Goal: Obtain resource: Obtain resource

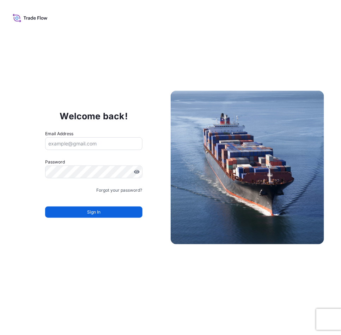
type input "[EMAIL_ADDRESS][PERSON_NAME][DOMAIN_NAME]"
click at [95, 203] on div "Sign In" at bounding box center [93, 210] width 97 height 16
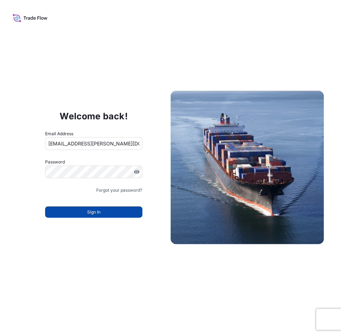
click at [89, 213] on span "Sign In" at bounding box center [93, 211] width 13 height 7
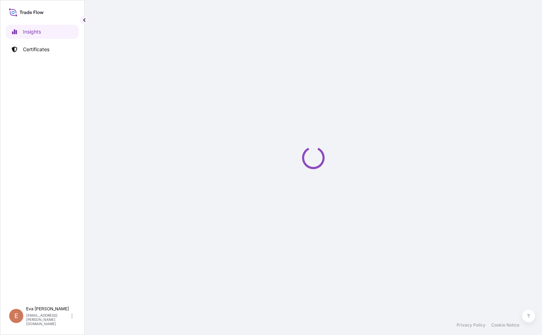
select select "2025"
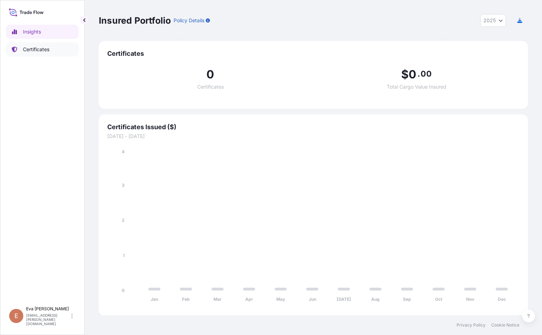
click at [42, 50] on p "Certificates" at bounding box center [36, 49] width 26 height 7
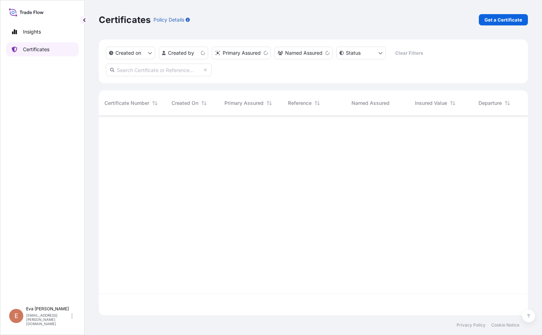
scroll to position [195, 420]
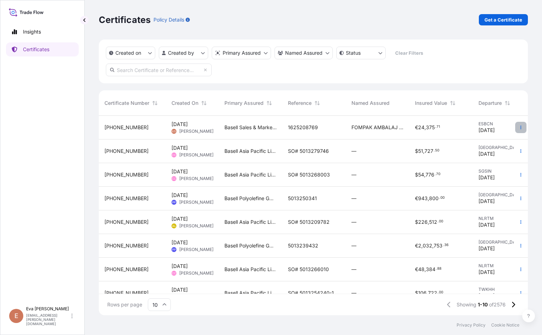
click at [515, 126] on button "button" at bounding box center [520, 127] width 11 height 11
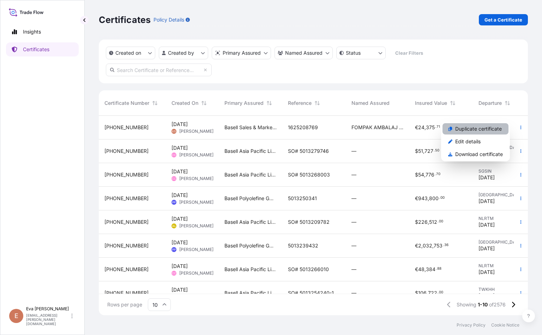
click at [478, 127] on p "Duplicate certificate" at bounding box center [478, 128] width 47 height 7
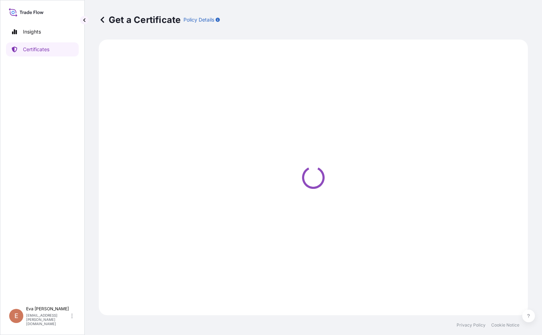
select select "Sea"
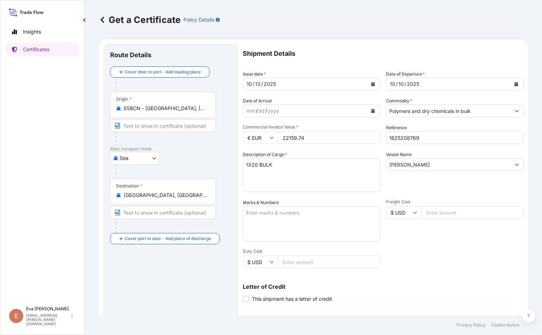
select select "32164"
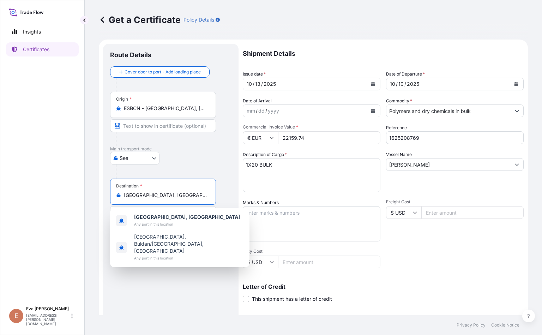
drag, startPoint x: 175, startPoint y: 194, endPoint x: 100, endPoint y: 196, distance: 75.1
click at [100, 196] on form "Route Details Cover door to port - Add loading place Place of loading Road / In…" at bounding box center [313, 221] width 429 height 364
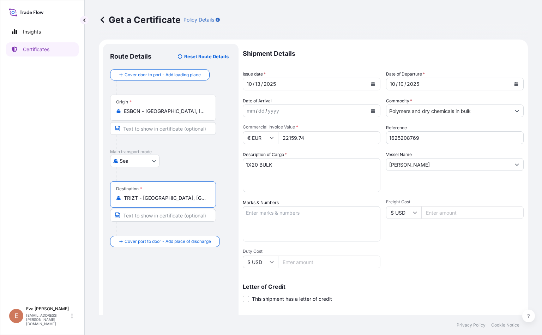
type input "TRIZT - [GEOGRAPHIC_DATA], [GEOGRAPHIC_DATA]"
click at [369, 81] on button "Calendar" at bounding box center [372, 83] width 11 height 11
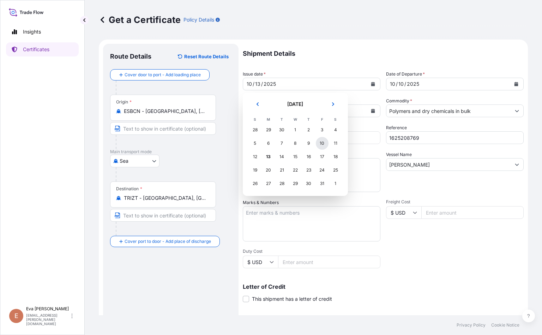
click at [321, 142] on div "10" at bounding box center [322, 143] width 13 height 13
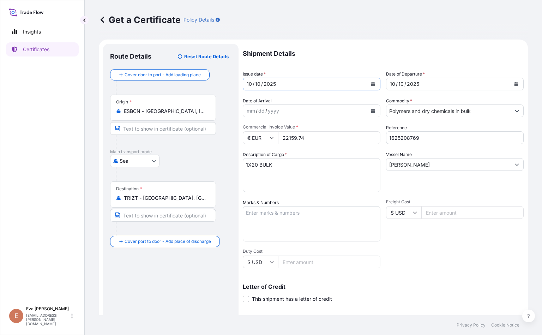
click at [478, 113] on input "Polymers and dry chemicals in bulk" at bounding box center [448, 110] width 124 height 13
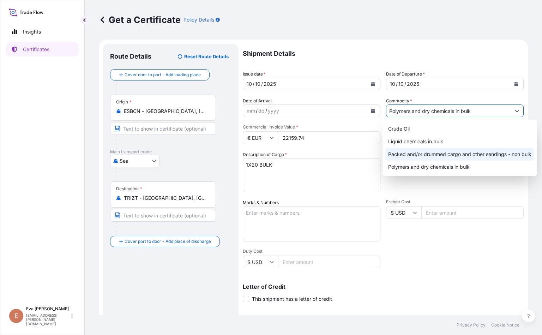
click at [473, 156] on div "Packed and/or drummed cargo and other sendings - non bulk" at bounding box center [459, 154] width 149 height 13
type input "Packed and/or drummed cargo and other sendings - non bulk"
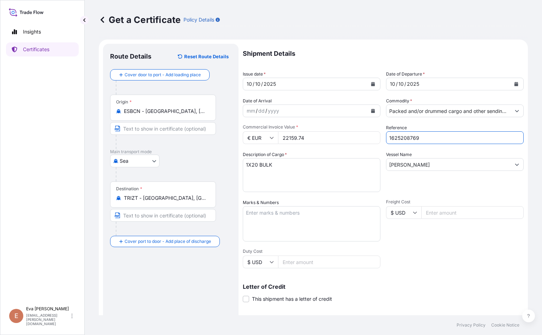
drag, startPoint x: 424, startPoint y: 139, endPoint x: 403, endPoint y: 135, distance: 21.2
click at [403, 135] on input "1625208769" at bounding box center [455, 137] width 138 height 13
type input "1625207414"
drag, startPoint x: 317, startPoint y: 139, endPoint x: 249, endPoint y: 130, distance: 69.3
click at [249, 130] on div "Commercial Invoice Value * € EUR 22159.74" at bounding box center [312, 134] width 138 height 20
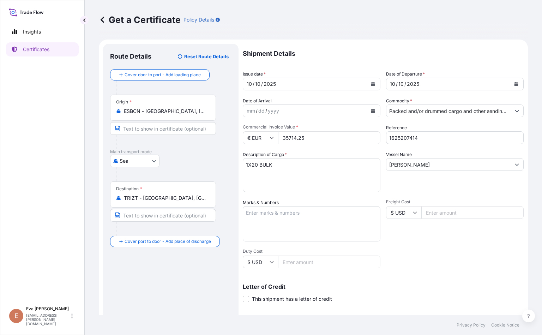
type input "35714.25"
drag, startPoint x: 274, startPoint y: 168, endPoint x: 253, endPoint y: 165, distance: 21.6
click at [253, 165] on textarea "1X20 BULK" at bounding box center [312, 175] width 138 height 34
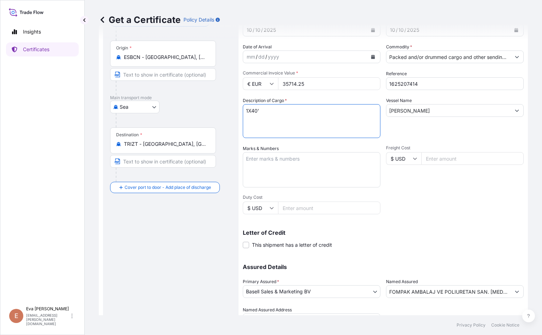
scroll to position [88, 0]
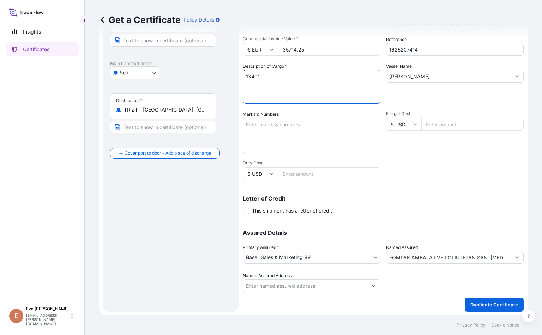
type textarea "1X40'"
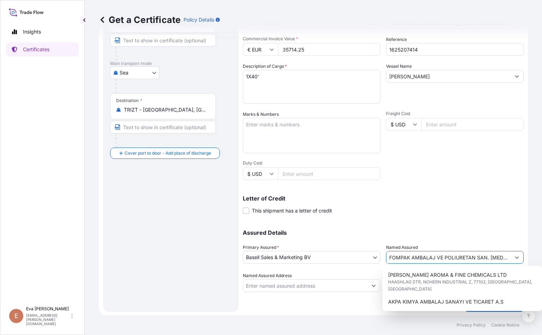
click at [492, 259] on input "FOMPAK AMBALAJ VE POLIURETAN SAN. [MEDICAL_DATA]. A.S" at bounding box center [448, 257] width 124 height 13
drag, startPoint x: 386, startPoint y: 258, endPoint x: 641, endPoint y: 282, distance: 256.1
click at [541, 282] on html "8 options available. Insights Certificates E [PERSON_NAME] [PERSON_NAME][EMAIL_…" at bounding box center [271, 167] width 542 height 335
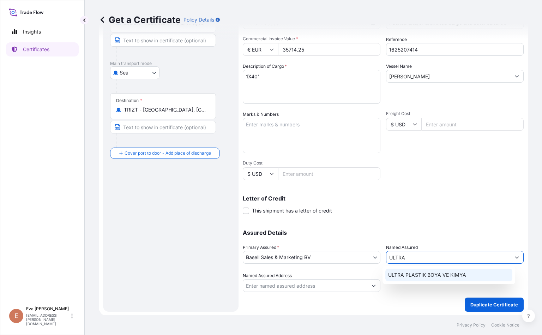
click at [445, 271] on span "ULTRA PLASTIK BOYA VE KIMYA" at bounding box center [427, 274] width 78 height 7
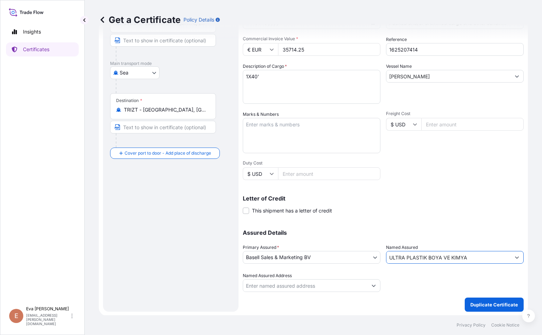
type input "ULTRA PLASTIK BOYA VE KIMYA"
click at [492, 312] on form "Route Details Reset Route Details Cover door to port - Add loading place Place …" at bounding box center [313, 133] width 429 height 364
click at [495, 303] on p "Duplicate Certificate" at bounding box center [494, 304] width 48 height 7
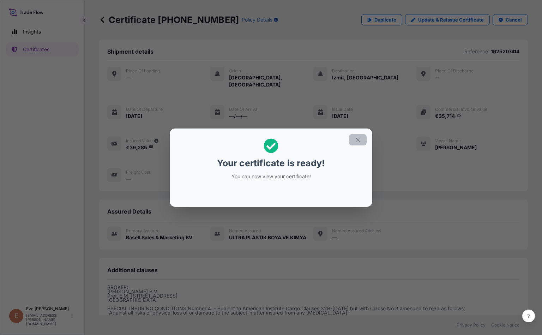
click at [359, 136] on icon "button" at bounding box center [357, 139] width 6 height 6
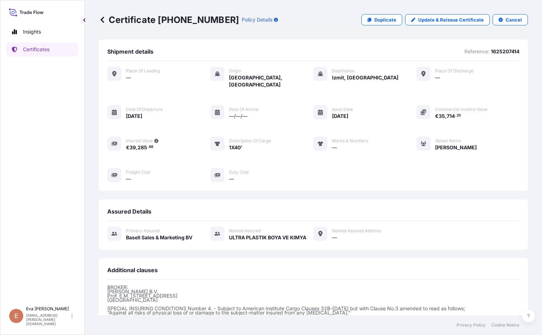
scroll to position [74, 0]
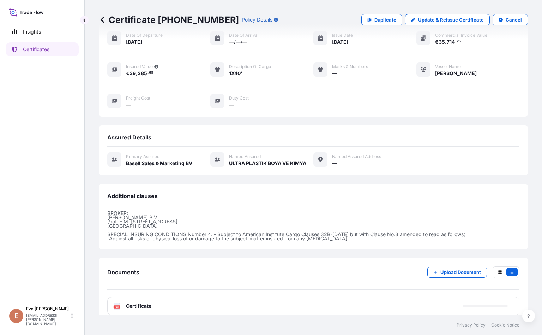
click at [113, 302] on icon "PDF" at bounding box center [116, 305] width 7 height 7
click at [120, 302] on icon at bounding box center [117, 305] width 6 height 7
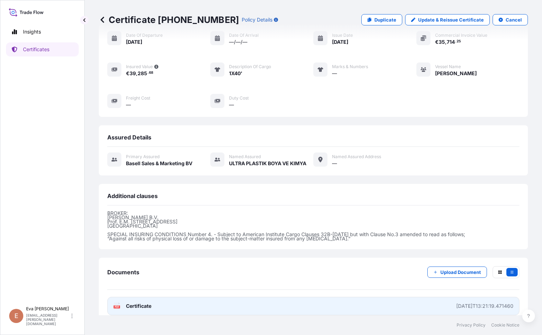
click at [140, 302] on span "Certificate" at bounding box center [138, 305] width 25 height 7
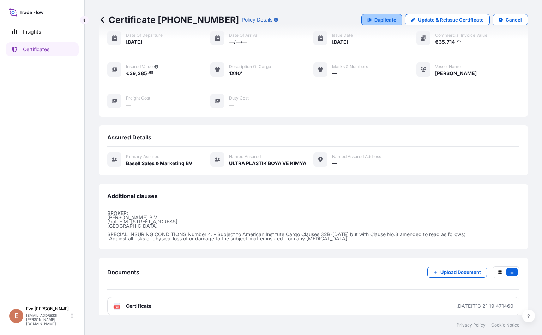
click at [374, 20] on p "Duplicate" at bounding box center [385, 19] width 22 height 7
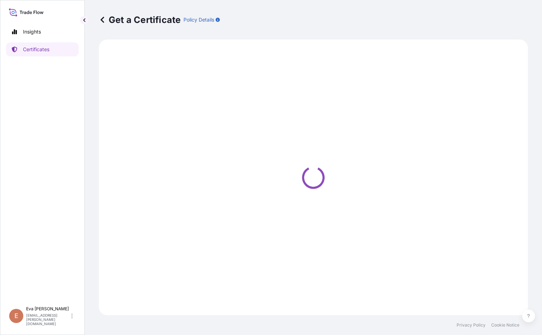
select select "Sea"
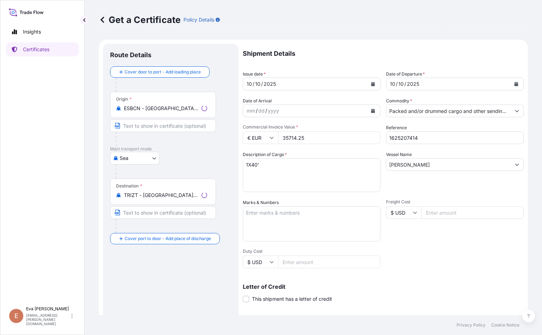
select select "32164"
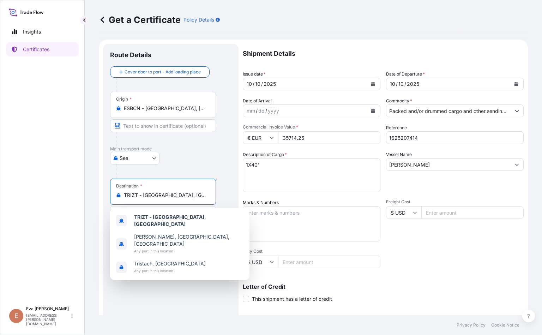
click at [170, 197] on input "TRIZT - [GEOGRAPHIC_DATA], [GEOGRAPHIC_DATA]" at bounding box center [165, 194] width 83 height 7
drag, startPoint x: 203, startPoint y: 196, endPoint x: 85, endPoint y: 186, distance: 118.9
click at [85, 186] on div "Get a Certificate Policy Details Route Details Cover door to port - Add loading…" at bounding box center [313, 157] width 457 height 315
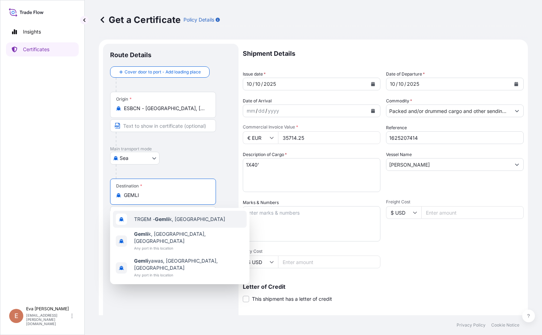
click at [151, 216] on span "TRGEM - Gemli k, [GEOGRAPHIC_DATA]" at bounding box center [179, 218] width 91 height 7
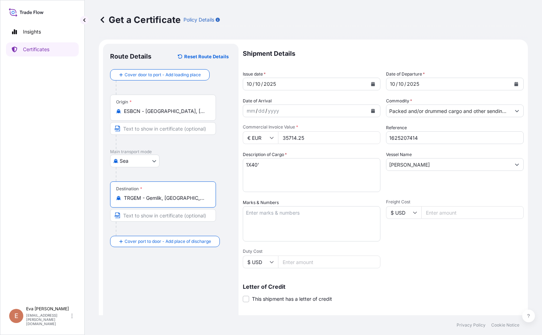
type input "TRGEM - Gemlik, [GEOGRAPHIC_DATA]"
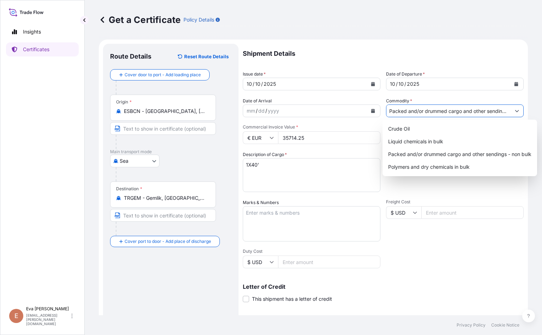
click at [468, 111] on input "Packed and/or drummed cargo and other sendings - non bulk" at bounding box center [448, 110] width 124 height 13
click at [436, 162] on div "Polymers and dry chemicals in bulk" at bounding box center [459, 166] width 149 height 13
type input "Polymers and dry chemicals in bulk"
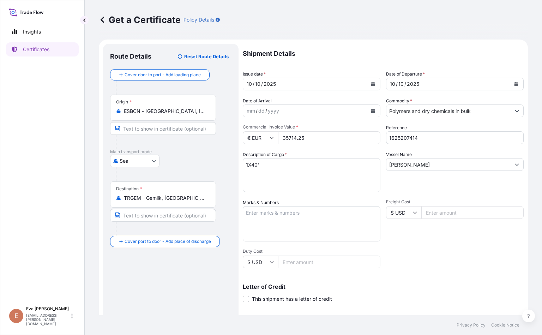
drag, startPoint x: 291, startPoint y: 134, endPoint x: 211, endPoint y: 123, distance: 80.8
click at [211, 123] on form "Route Details Reset Route Details Cover door to port - Add loading place Place …" at bounding box center [313, 221] width 429 height 364
type input "63882"
click at [423, 138] on input "1625207414" at bounding box center [455, 137] width 138 height 13
type input "1625209037"
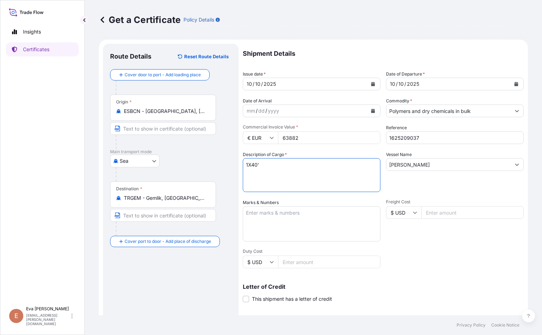
drag, startPoint x: 270, startPoint y: 163, endPoint x: 177, endPoint y: 151, distance: 94.0
click at [177, 151] on form "Route Details Reset Route Details Cover door to port - Add loading place Place …" at bounding box center [313, 221] width 429 height 364
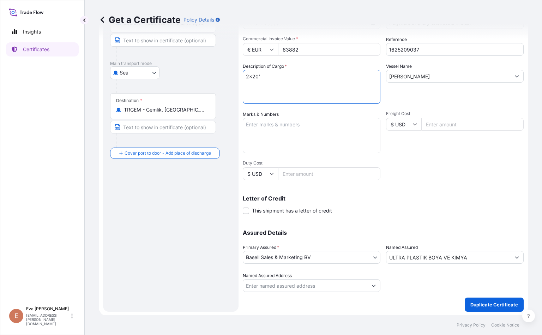
type textarea "2x20'"
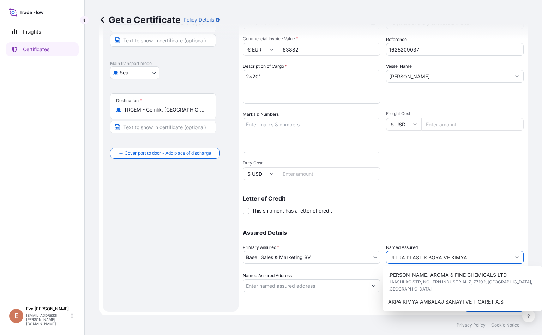
drag, startPoint x: 472, startPoint y: 257, endPoint x: 364, endPoint y: 257, distance: 107.6
click at [364, 257] on div "Assured Details Primary Assured * Basell Sales & Marketing BV Basell Poliolefin…" at bounding box center [383, 256] width 281 height 71
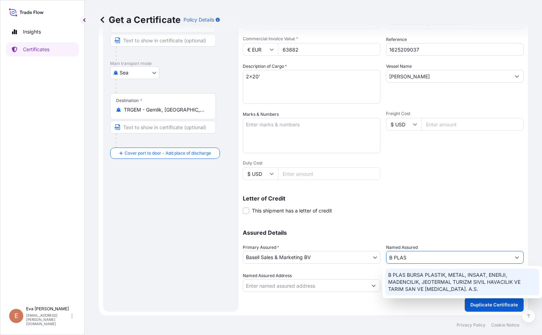
click at [430, 274] on span "B PLAS BURSA PLASTIK, METAL, INSAAT, ENERJI, MADENCILIK, JEOTERMAL TURIZM SIVIL…" at bounding box center [462, 281] width 148 height 21
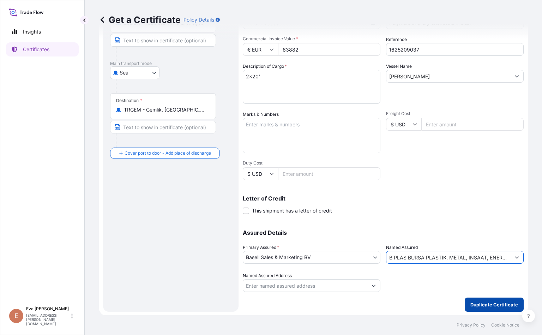
type input "B PLAS BURSA PLASTIK, METAL, INSAAT, ENERJI, MADENCILIK, JEOTERMAL TURIZM SIVIL…"
click at [480, 303] on p "Duplicate Certificate" at bounding box center [494, 304] width 48 height 7
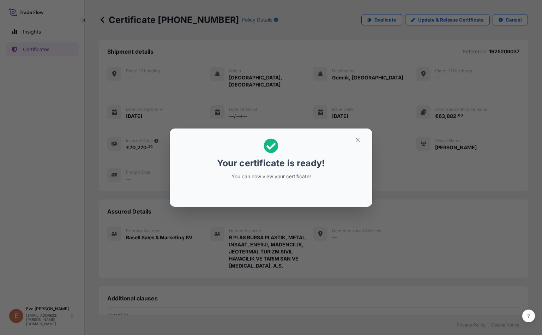
click at [368, 142] on section "Your certificate is ready! You can now view your certificate!" at bounding box center [271, 167] width 202 height 78
click at [359, 139] on icon "button" at bounding box center [357, 140] width 4 height 4
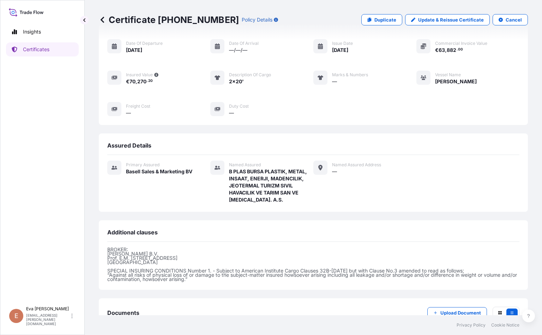
scroll to position [107, 0]
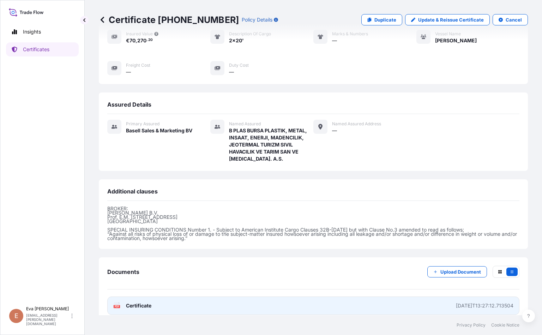
click at [122, 302] on div "PDF Certificate" at bounding box center [132, 305] width 38 height 7
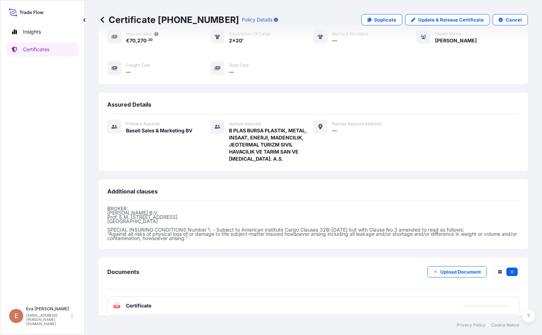
click at [369, 26] on div "Certificate [PHONE_NUMBER] Policy Details Duplicate Update & Reissue Certificat…" at bounding box center [313, 19] width 429 height 39
click at [374, 22] on p "Duplicate" at bounding box center [385, 19] width 22 height 7
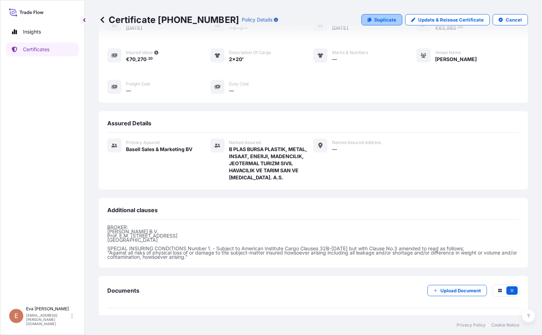
select select "Sea"
select select "32164"
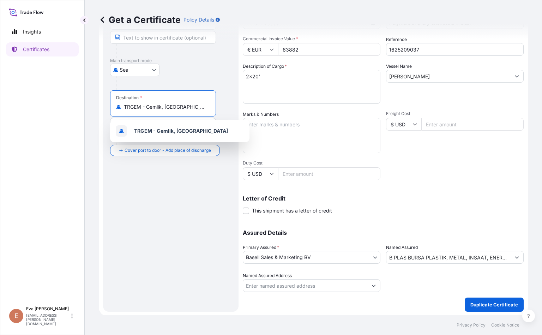
click at [202, 105] on input "TRGEM - Gemlik, [GEOGRAPHIC_DATA]" at bounding box center [165, 106] width 83 height 7
drag, startPoint x: 202, startPoint y: 105, endPoint x: 90, endPoint y: 109, distance: 112.2
click at [90, 109] on div "Get a Certificate Policy Details Route Details Cover door to port - Add loading…" at bounding box center [313, 157] width 457 height 315
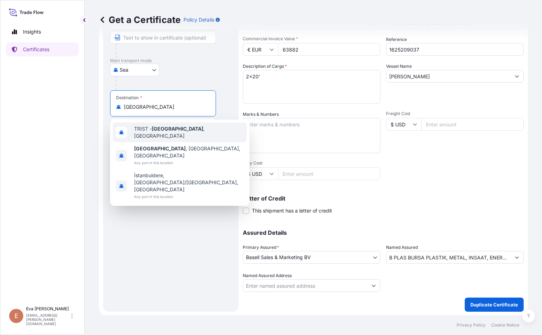
click at [150, 133] on span "TRIST - [GEOGRAPHIC_DATA] , [GEOGRAPHIC_DATA]" at bounding box center [189, 132] width 110 height 14
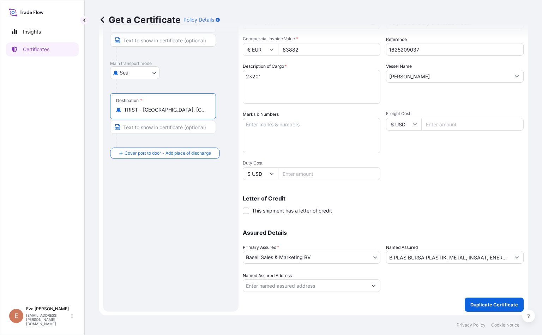
scroll to position [0, 0]
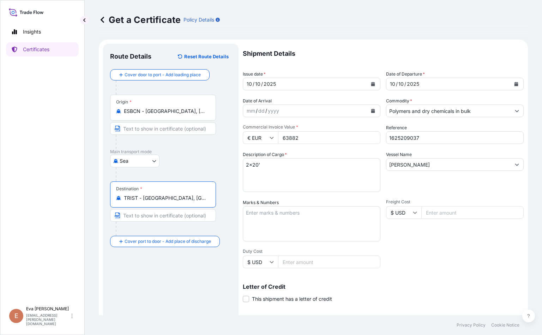
type input "TRIST - [GEOGRAPHIC_DATA], [GEOGRAPHIC_DATA]"
click at [303, 143] on input "63882" at bounding box center [329, 137] width 102 height 13
drag, startPoint x: 304, startPoint y: 139, endPoint x: 188, endPoint y: 106, distance: 120.2
click at [189, 107] on form "Route Details Reset Route Details Cover door to port - Add loading place Place …" at bounding box center [313, 221] width 429 height 364
type input "29018"
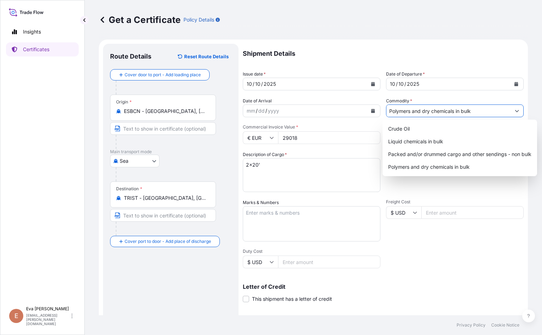
click at [475, 114] on input "Polymers and dry chemicals in bulk" at bounding box center [448, 110] width 124 height 13
click at [468, 156] on div "Packed and/or drummed cargo and other sendings - non bulk" at bounding box center [459, 154] width 149 height 13
type input "Packed and/or drummed cargo and other sendings - non bulk"
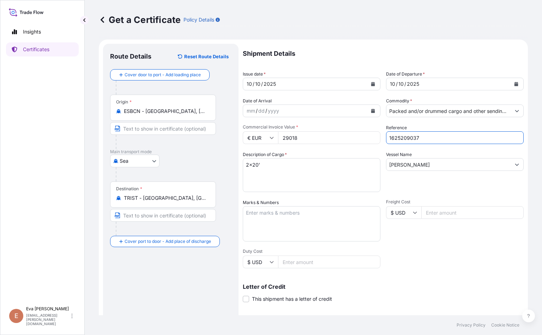
click at [429, 139] on input "1625209037" at bounding box center [455, 137] width 138 height 13
type input "1625208755"
drag, startPoint x: 283, startPoint y: 167, endPoint x: 197, endPoint y: 160, distance: 86.0
click at [197, 160] on form "Route Details Reset Route Details Cover door to port - Add loading place Place …" at bounding box center [313, 221] width 429 height 364
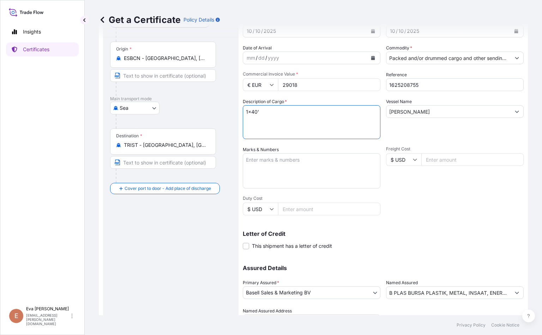
type textarea "1x40'"
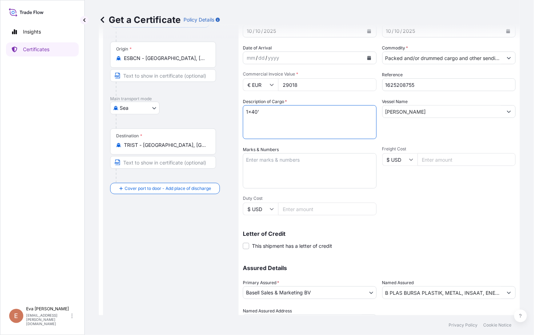
click at [468, 291] on input "B PLAS BURSA PLASTIK, METAL, INSAAT, ENERJI, MADENCILIK, JEOTERMAL TURIZM SIVIL…" at bounding box center [442, 292] width 120 height 13
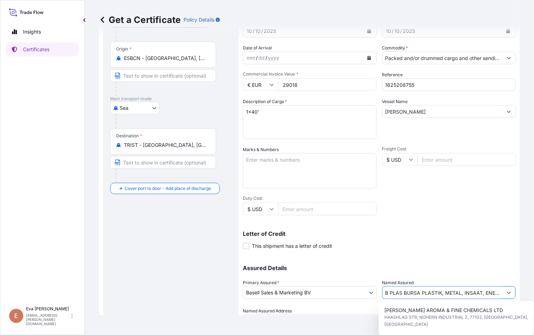
click at [506, 291] on icon "Show suggestions" at bounding box center [508, 292] width 4 height 4
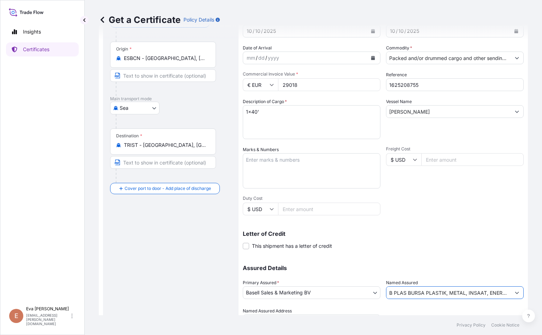
scroll to position [88, 0]
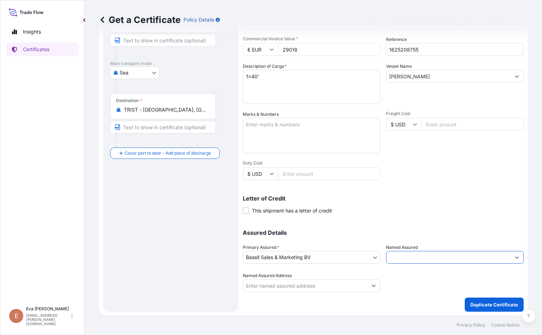
drag, startPoint x: 385, startPoint y: 291, endPoint x: 805, endPoint y: 327, distance: 421.2
click at [541, 327] on html "8 options available. Insights Certificates E [PERSON_NAME] [PERSON_NAME][EMAIL_…" at bounding box center [271, 167] width 542 height 335
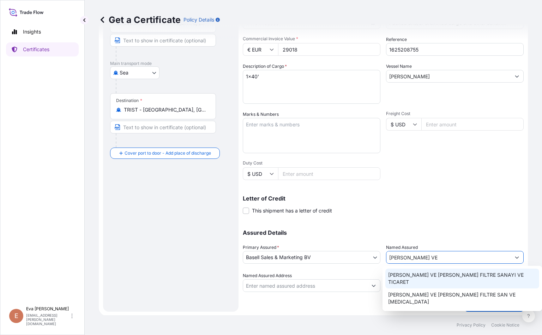
click at [454, 275] on span "[PERSON_NAME] VE [PERSON_NAME] FILTRE SANAYI VE TICARET" at bounding box center [462, 278] width 148 height 14
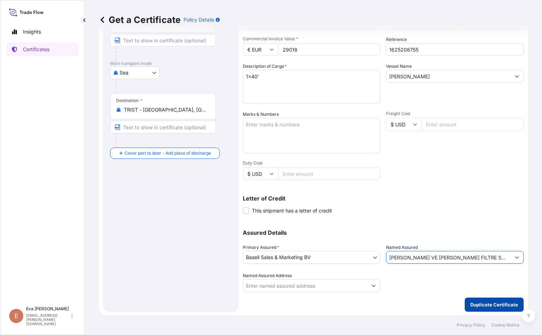
type input "[PERSON_NAME] VE [PERSON_NAME] FILTRE SANAYI VE TICARET"
click at [492, 301] on p "Duplicate Certificate" at bounding box center [494, 304] width 48 height 7
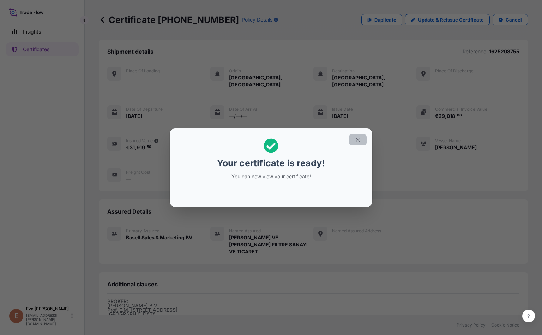
click at [364, 139] on button "button" at bounding box center [358, 139] width 18 height 11
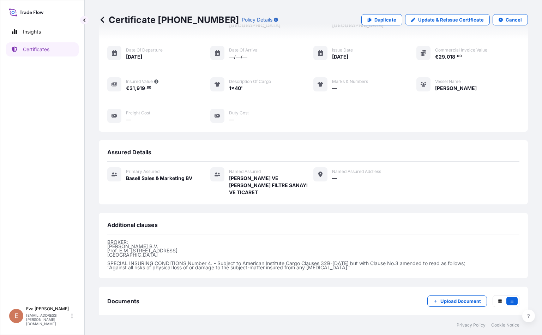
scroll to position [81, 0]
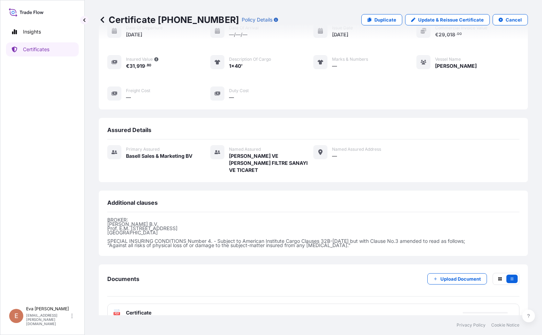
click at [130, 309] on span "Certificate" at bounding box center [138, 312] width 25 height 7
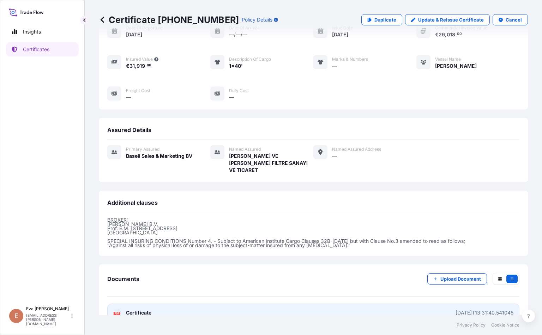
click at [117, 312] on text "PDF" at bounding box center [117, 313] width 5 height 2
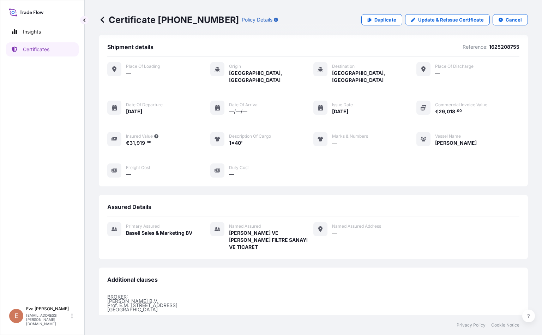
scroll to position [0, 0]
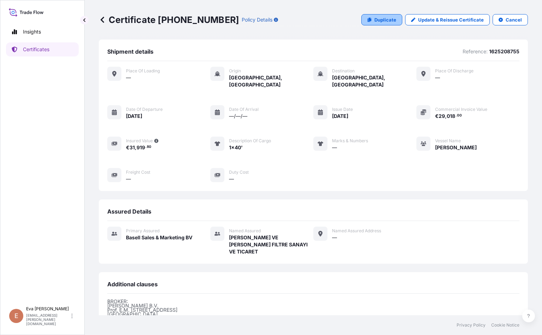
click at [375, 19] on p "Duplicate" at bounding box center [385, 19] width 22 height 7
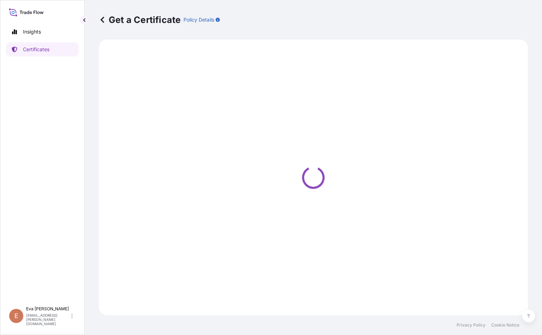
select select "Sea"
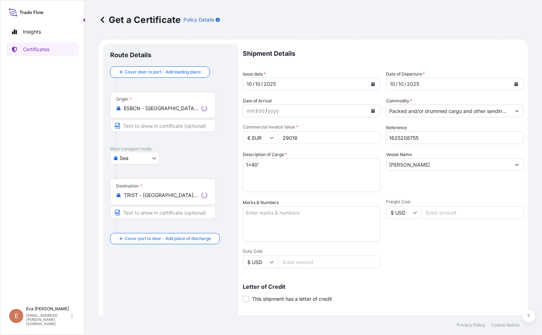
select select "32164"
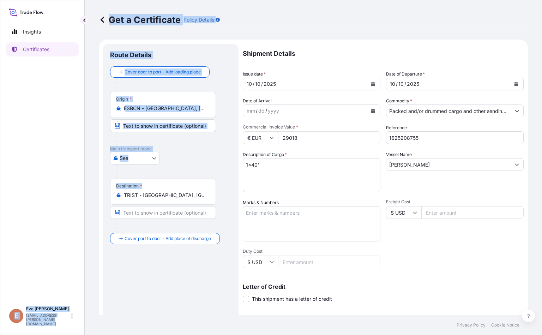
drag, startPoint x: 205, startPoint y: 203, endPoint x: 77, endPoint y: 187, distance: 129.1
click at [77, 187] on div "Insights Certificates E [PERSON_NAME] [PERSON_NAME][EMAIL_ADDRESS][PERSON_NAME]…" at bounding box center [271, 167] width 542 height 335
click at [184, 203] on div "Destination * TRIST - [GEOGRAPHIC_DATA], [GEOGRAPHIC_DATA]" at bounding box center [163, 191] width 106 height 26
click at [184, 199] on input "TRIST - [GEOGRAPHIC_DATA], [GEOGRAPHIC_DATA]" at bounding box center [165, 194] width 83 height 7
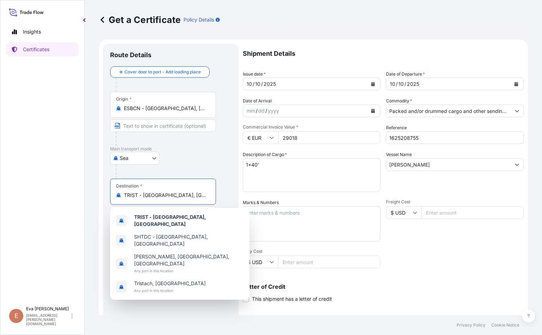
drag, startPoint x: 187, startPoint y: 193, endPoint x: 102, endPoint y: 185, distance: 85.7
click at [102, 185] on form "Route Details Cover door to port - Add loading place Place of loading Road / [G…" at bounding box center [313, 221] width 429 height 364
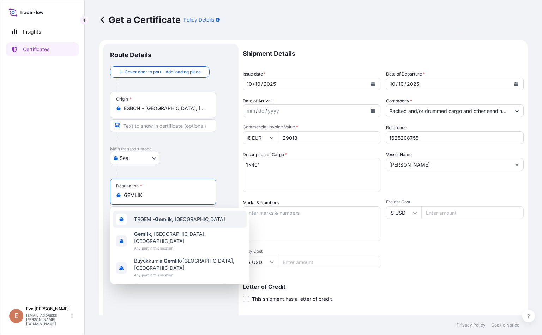
click at [153, 221] on span "TRGEM - Gemlik , [GEOGRAPHIC_DATA]" at bounding box center [179, 218] width 91 height 7
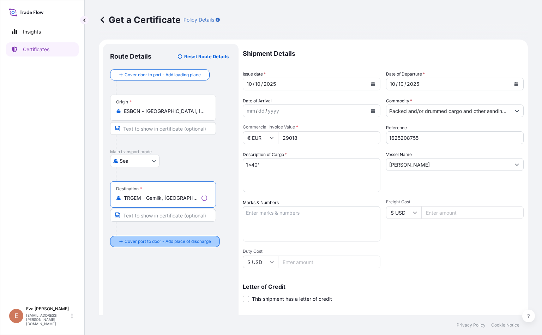
type input "TRGEM - Gemlik, [GEOGRAPHIC_DATA]"
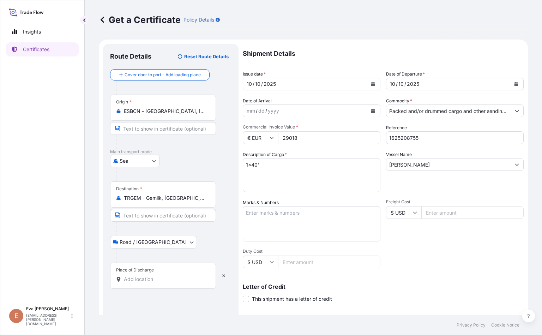
click at [154, 275] on div "Place of Discharge" at bounding box center [163, 275] width 106 height 26
click at [154, 275] on input "Place of Discharge" at bounding box center [165, 278] width 83 height 7
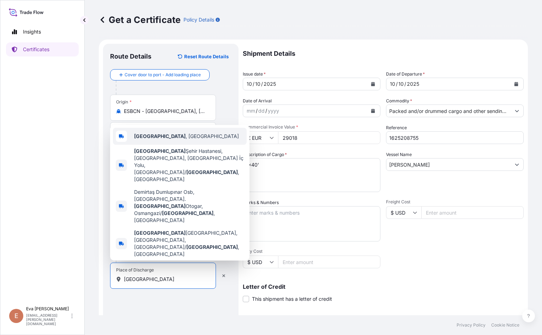
click at [169, 145] on div "[GEOGRAPHIC_DATA] , [GEOGRAPHIC_DATA]" at bounding box center [180, 136] width 134 height 17
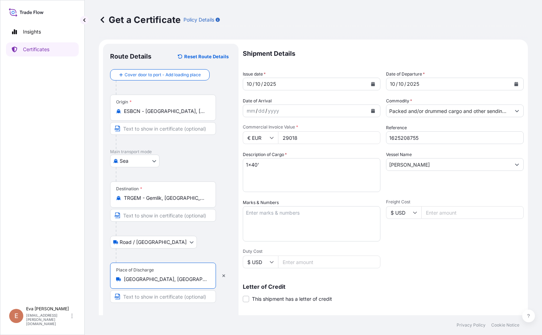
type input "[GEOGRAPHIC_DATA], [GEOGRAPHIC_DATA]"
click at [471, 112] on input "Packed and/or drummed cargo and other sendings - non bulk" at bounding box center [448, 110] width 124 height 13
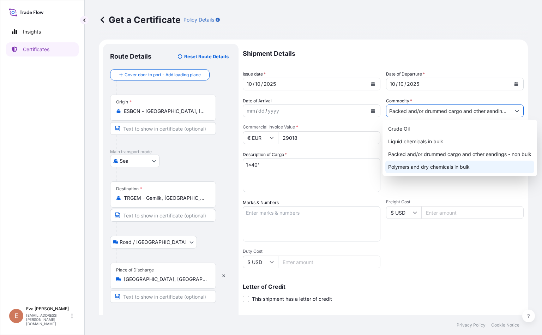
click at [444, 163] on div "Polymers and dry chemicals in bulk" at bounding box center [459, 166] width 149 height 13
type input "Polymers and dry chemicals in bulk"
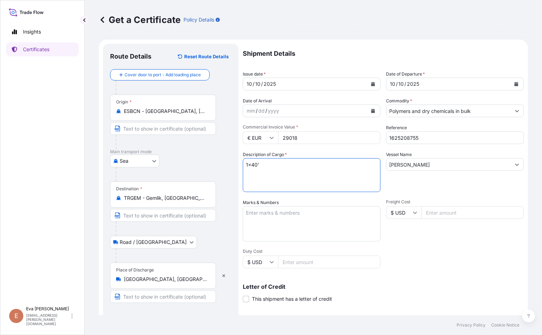
click at [279, 168] on textarea "1x40'" at bounding box center [312, 175] width 138 height 34
type textarea "1x20'"
drag, startPoint x: 305, startPoint y: 136, endPoint x: 157, endPoint y: 122, distance: 148.8
click at [157, 122] on form "Route Details Reset Route Details Cover door to port - Add loading place Place …" at bounding box center [313, 221] width 429 height 364
type input "28913.58"
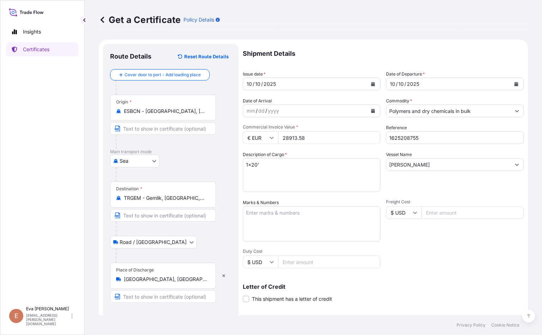
click at [455, 135] on input "1625208755" at bounding box center [455, 137] width 138 height 13
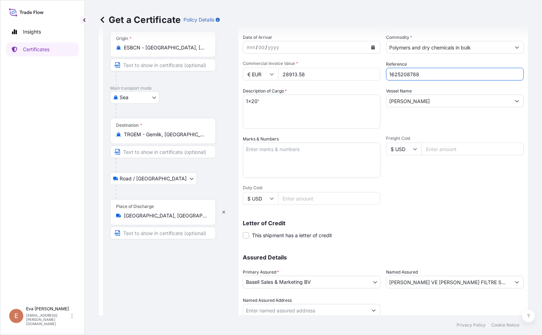
scroll to position [88, 0]
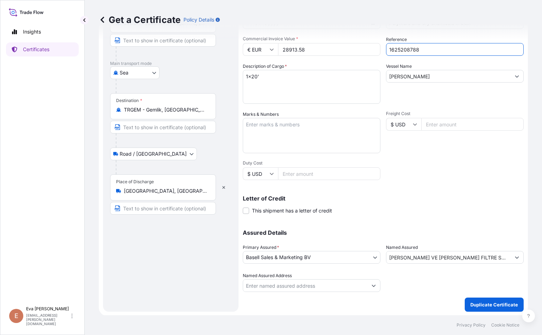
type input "1625208788"
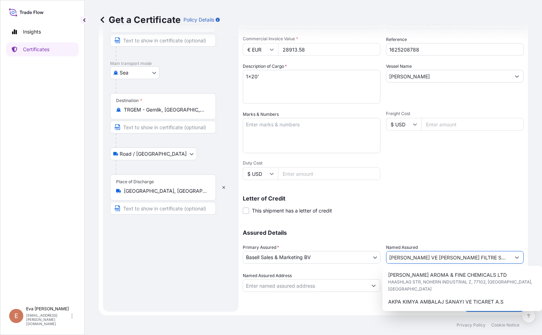
click at [512, 257] on button "Show suggestions" at bounding box center [516, 257] width 13 height 13
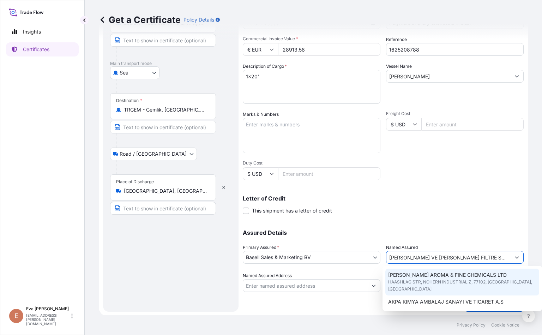
drag, startPoint x: 385, startPoint y: 254, endPoint x: 979, endPoint y: 336, distance: 599.1
click at [541, 334] on html "8 options available. Insights Certificates E [PERSON_NAME] [PERSON_NAME][EMAIL_…" at bounding box center [271, 167] width 542 height 335
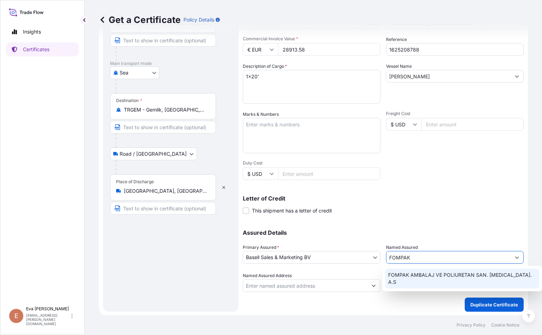
click at [401, 273] on span "FOMPAK AMBALAJ VE POLIURETAN SAN. [MEDICAL_DATA]. A.S" at bounding box center [462, 278] width 148 height 14
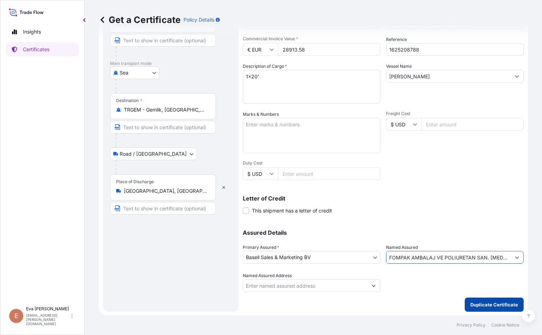
type input "FOMPAK AMBALAJ VE POLIURETAN SAN. [MEDICAL_DATA]. A.S"
click at [500, 301] on p "Duplicate Certificate" at bounding box center [494, 304] width 48 height 7
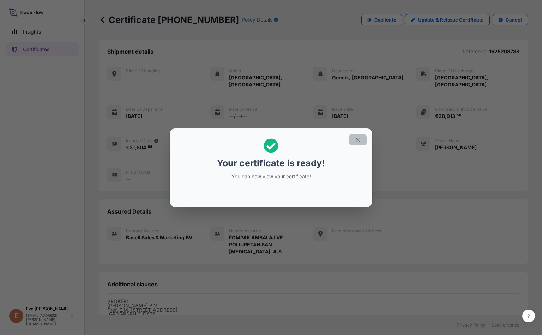
click at [355, 138] on icon "button" at bounding box center [357, 139] width 6 height 6
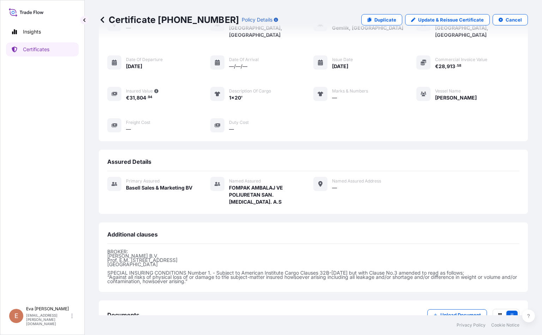
scroll to position [86, 0]
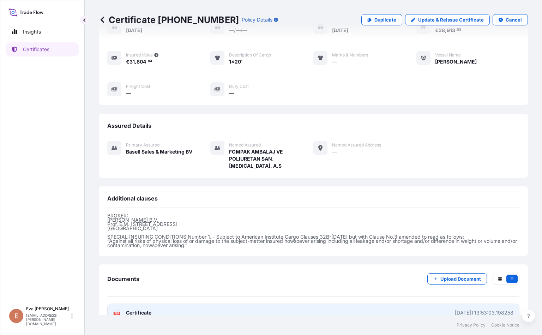
click at [121, 309] on div "PDF Certificate" at bounding box center [132, 312] width 38 height 7
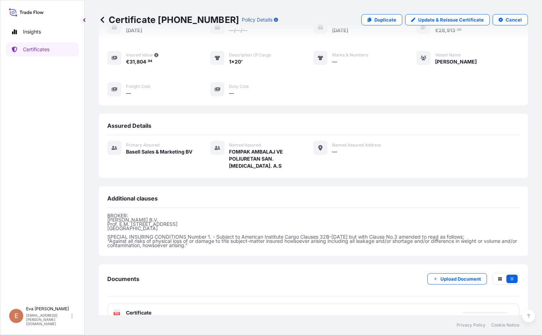
scroll to position [0, 0]
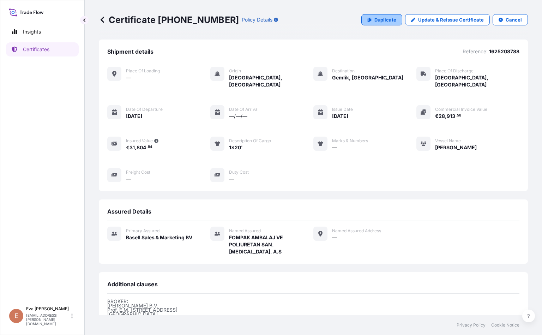
click at [367, 17] on link "Duplicate" at bounding box center [381, 19] width 41 height 11
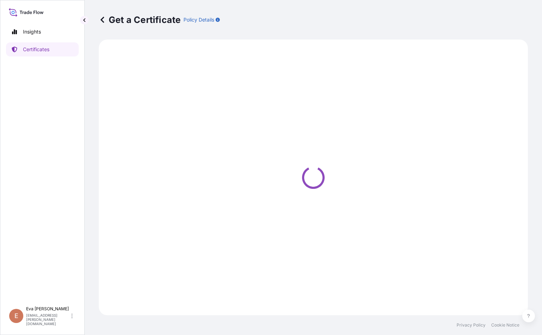
select select "Sea"
select select "Road / [GEOGRAPHIC_DATA]"
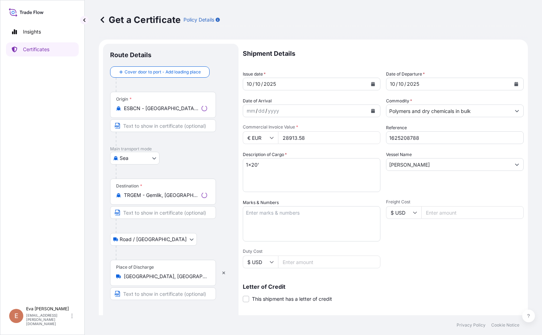
select select "32164"
click at [225, 276] on button "button" at bounding box center [224, 272] width 16 height 11
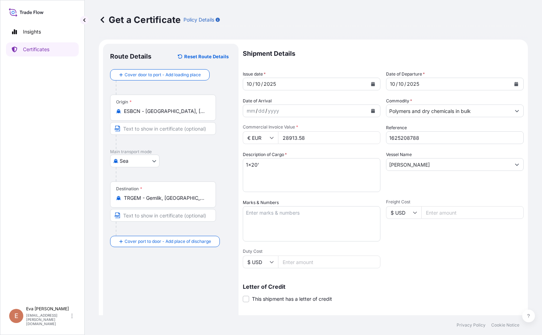
click at [515, 111] on icon "Show suggestions" at bounding box center [517, 111] width 4 height 2
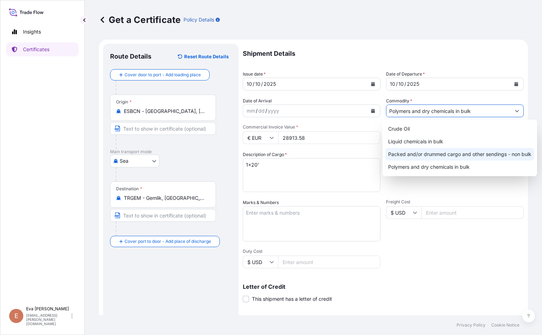
click at [417, 156] on div "Packed and/or drummed cargo and other sendings - non bulk" at bounding box center [459, 154] width 149 height 13
type input "Packed and/or drummed cargo and other sendings - non bulk"
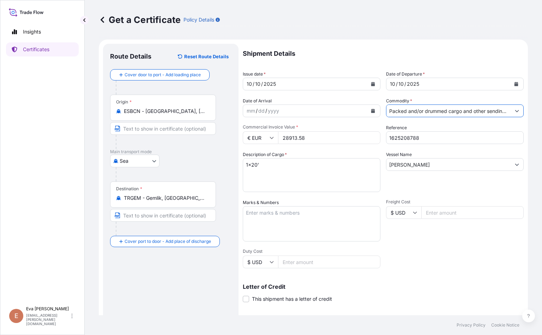
click at [256, 169] on textarea "1x20'" at bounding box center [312, 175] width 138 height 34
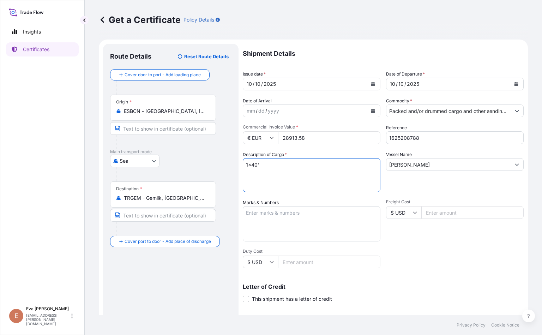
type textarea "1x40'"
drag, startPoint x: 328, startPoint y: 138, endPoint x: 0, endPoint y: 151, distance: 328.6
click at [0, 151] on div "Insights Certificates E [PERSON_NAME] [PERSON_NAME][EMAIL_ADDRESS][PERSON_NAME]…" at bounding box center [271, 167] width 542 height 335
type input "35530"
click at [443, 138] on input "1625208788" at bounding box center [455, 137] width 138 height 13
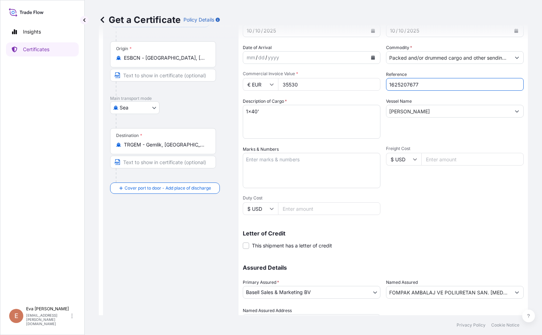
scroll to position [88, 0]
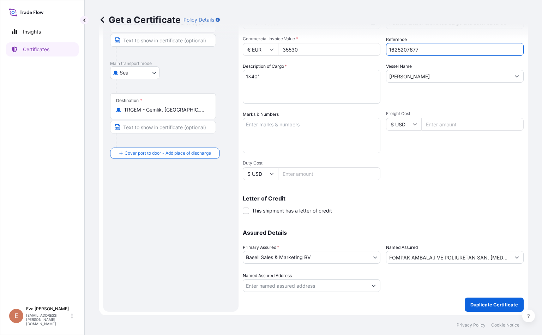
type input "1625207677"
click at [515, 255] on icon "Show suggestions" at bounding box center [517, 257] width 4 height 4
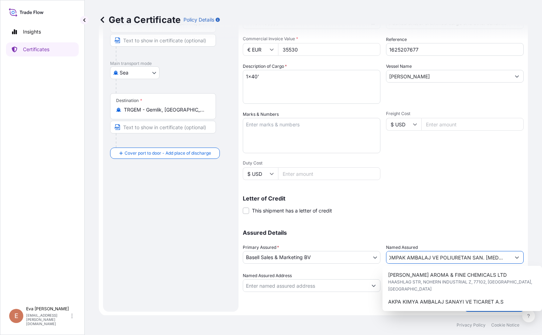
scroll to position [0, 0]
drag, startPoint x: 500, startPoint y: 255, endPoint x: 60, endPoint y: 224, distance: 441.9
click at [60, 224] on div "Insights Certificates E [PERSON_NAME] [PERSON_NAME][EMAIL_ADDRESS][PERSON_NAME]…" at bounding box center [271, 167] width 542 height 335
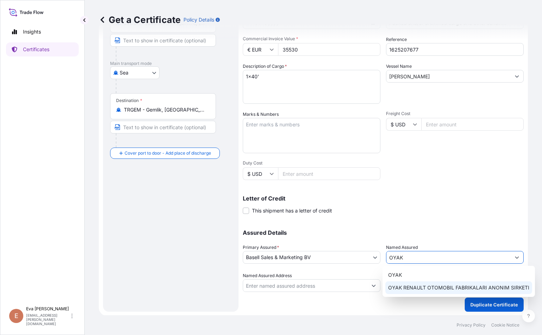
click at [431, 286] on span "OYAK RENAULT OTOMOBIL FABRIKALARI ANONIM SIRKETI" at bounding box center [458, 287] width 141 height 7
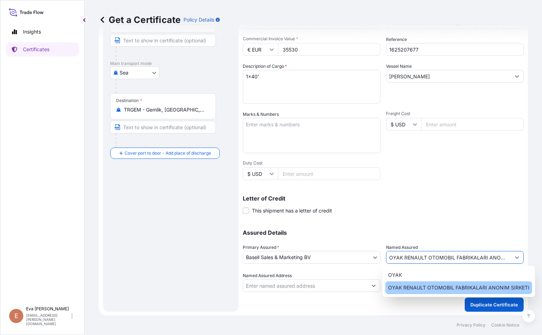
type input "OYAK RENAULT OTOMOBIL FABRIKALARI ANONIM SIRKETI"
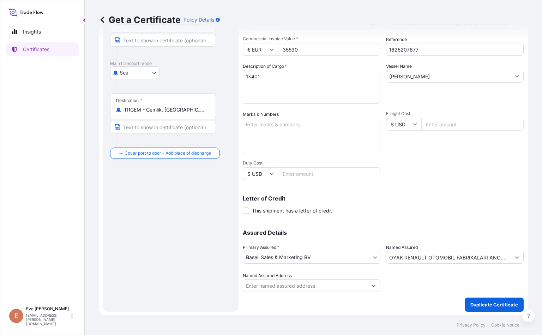
click at [482, 296] on div "Shipment Details Issue date * [DATE] Date of Departure * [DATE] Date of Arrival…" at bounding box center [383, 134] width 281 height 356
click at [483, 301] on p "Duplicate Certificate" at bounding box center [494, 304] width 48 height 7
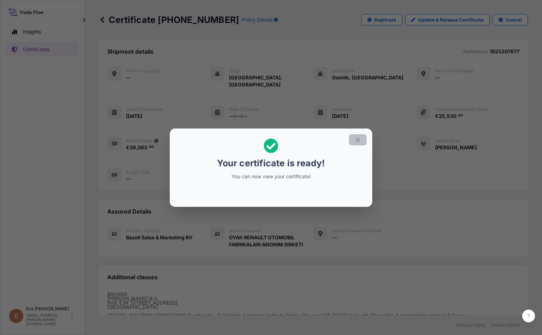
click at [356, 139] on icon "button" at bounding box center [357, 139] width 6 height 6
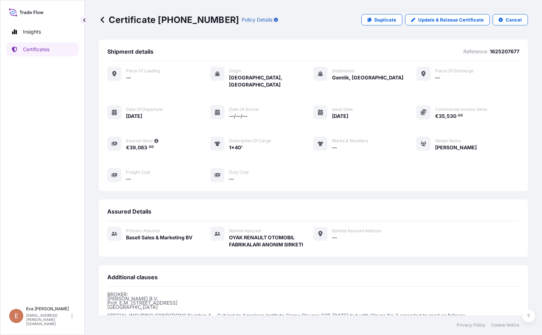
scroll to position [81, 0]
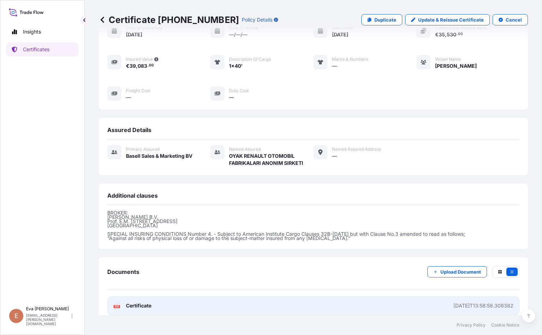
click at [112, 299] on link "PDF Certificate [DATE]T13:58:58.308382" at bounding box center [313, 305] width 412 height 18
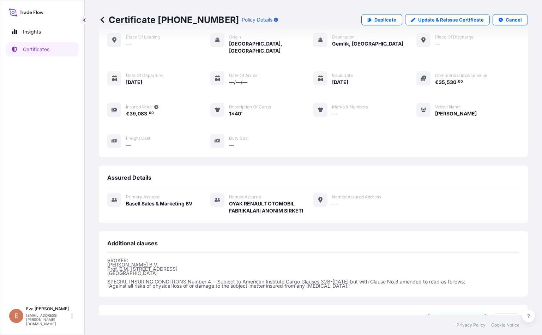
scroll to position [0, 0]
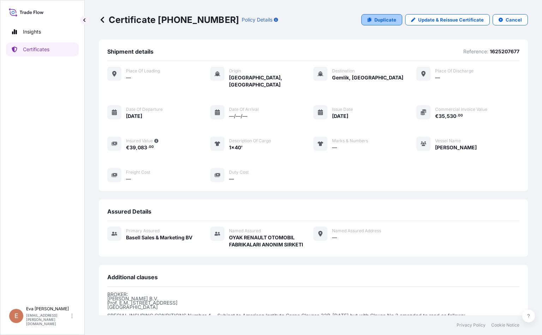
click at [374, 18] on p "Duplicate" at bounding box center [385, 19] width 22 height 7
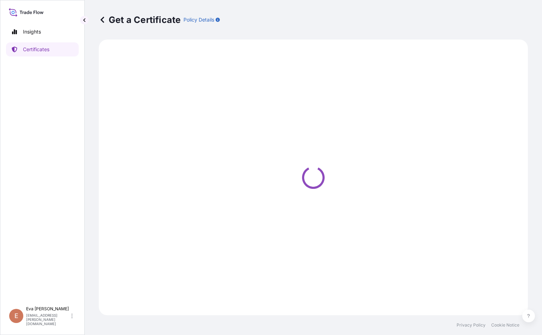
select select "Sea"
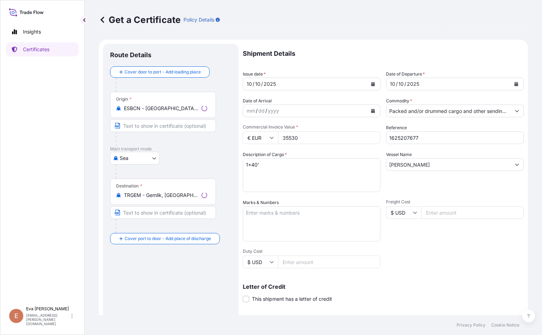
select select "32164"
drag, startPoint x: 321, startPoint y: 138, endPoint x: 107, endPoint y: 121, distance: 214.7
click at [107, 121] on form "Route Details Cover door to port - Add loading place Place of loading Road / [G…" at bounding box center [313, 221] width 429 height 364
type input "47099.25"
click at [445, 137] on input "1625207677" at bounding box center [455, 137] width 138 height 13
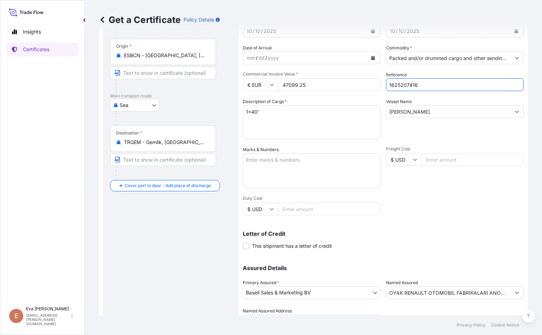
scroll to position [88, 0]
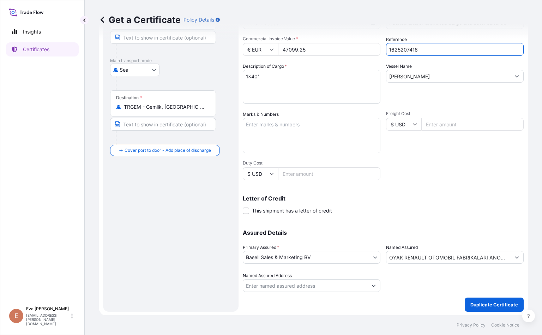
type input "1625207416"
click at [503, 302] on p "Duplicate Certificate" at bounding box center [494, 304] width 48 height 7
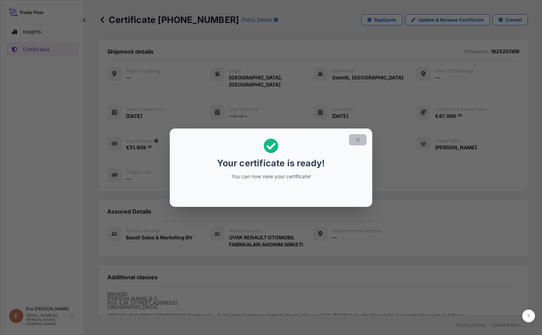
click at [361, 139] on button "button" at bounding box center [358, 139] width 18 height 11
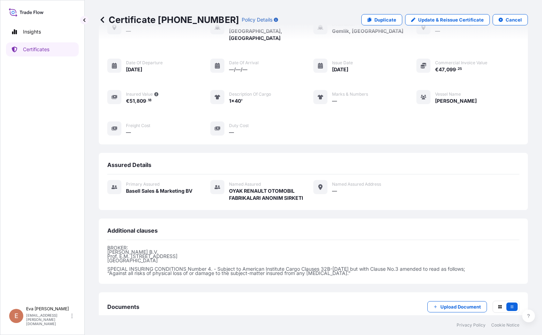
scroll to position [81, 0]
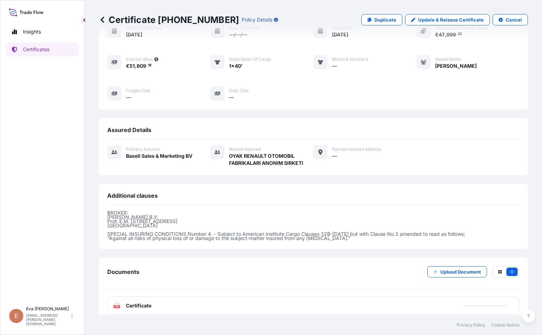
click at [121, 302] on div "PDF Certificate" at bounding box center [132, 305] width 38 height 7
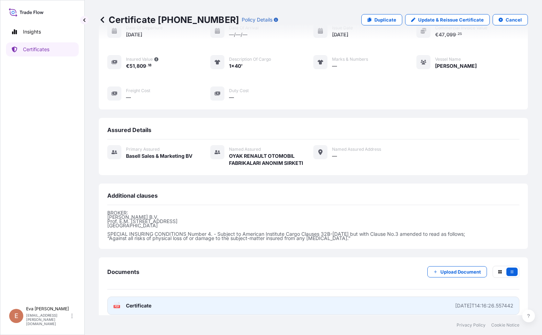
click at [114, 305] on rect at bounding box center [117, 306] width 6 height 3
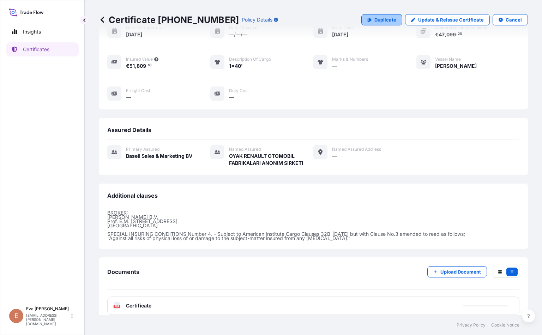
click at [366, 18] on link "Duplicate" at bounding box center [381, 19] width 41 height 11
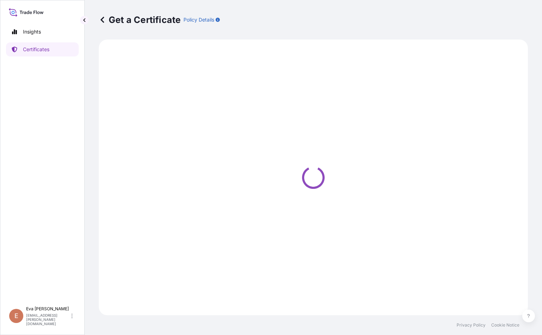
select select "Sea"
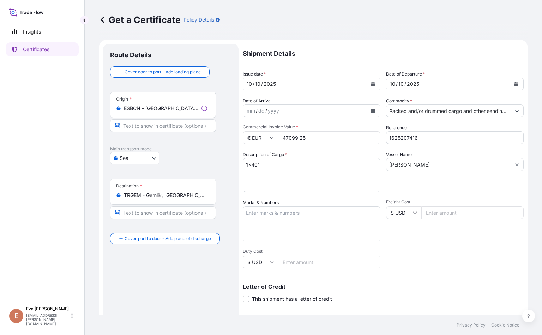
select select "32164"
click at [440, 139] on input "1625207416" at bounding box center [455, 137] width 138 height 13
type input "1625207408"
drag, startPoint x: 320, startPoint y: 138, endPoint x: 197, endPoint y: 123, distance: 123.6
click at [197, 123] on form "Route Details Cover door to port - Add loading place Place of loading Road / [G…" at bounding box center [313, 221] width 429 height 364
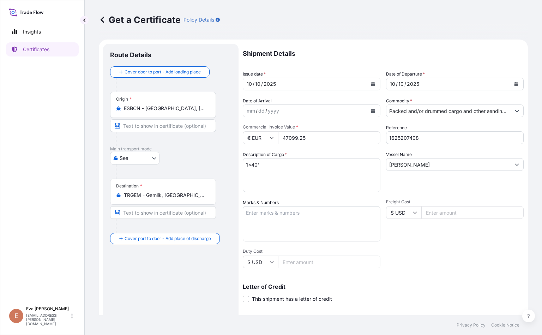
type input "47099.25"
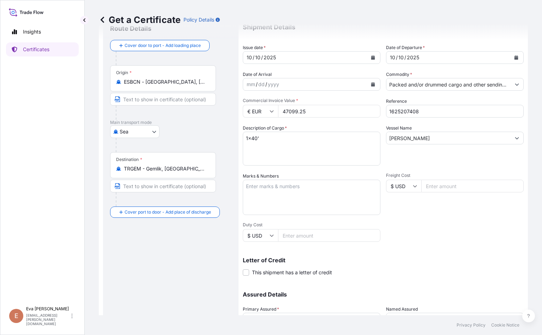
scroll to position [88, 0]
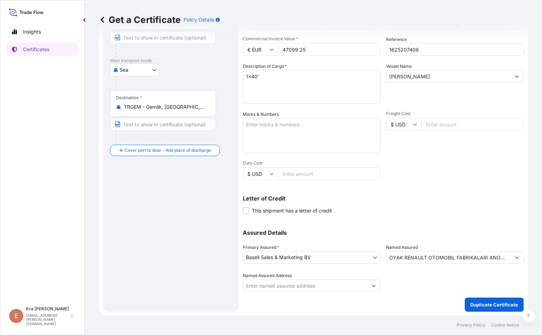
click at [488, 294] on div "Shipment Details Issue date * [DATE] Date of Departure * [DATE] Date of Arrival…" at bounding box center [383, 134] width 281 height 356
click at [474, 301] on p "Duplicate Certificate" at bounding box center [494, 304] width 48 height 7
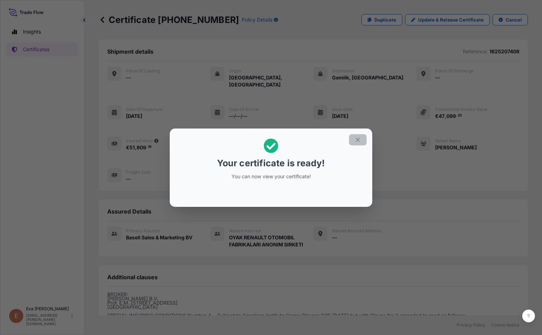
click at [358, 139] on icon "button" at bounding box center [357, 139] width 6 height 6
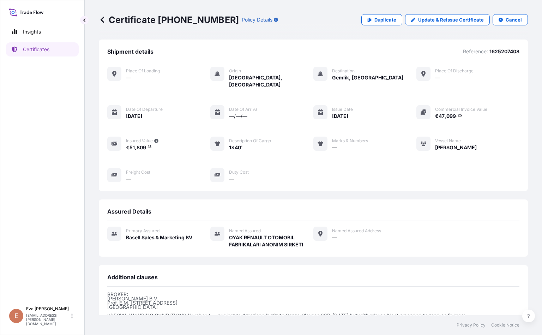
scroll to position [81, 0]
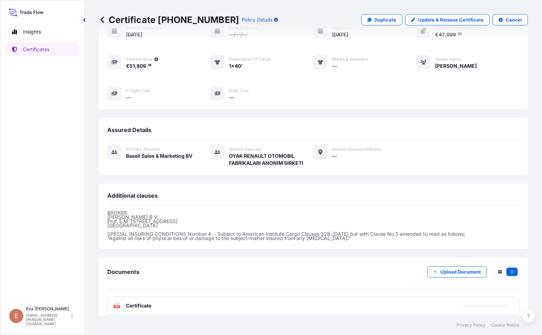
click at [116, 305] on text "PDF" at bounding box center [117, 306] width 5 height 2
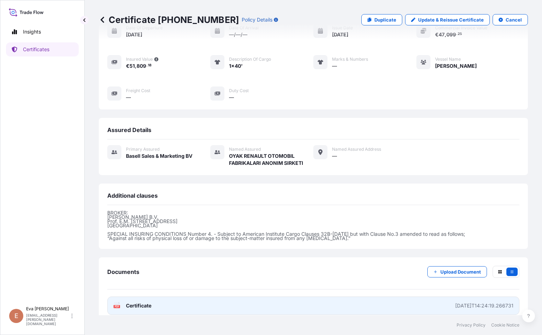
click at [115, 302] on icon at bounding box center [117, 305] width 6 height 7
